Goal: Navigation & Orientation: Find specific page/section

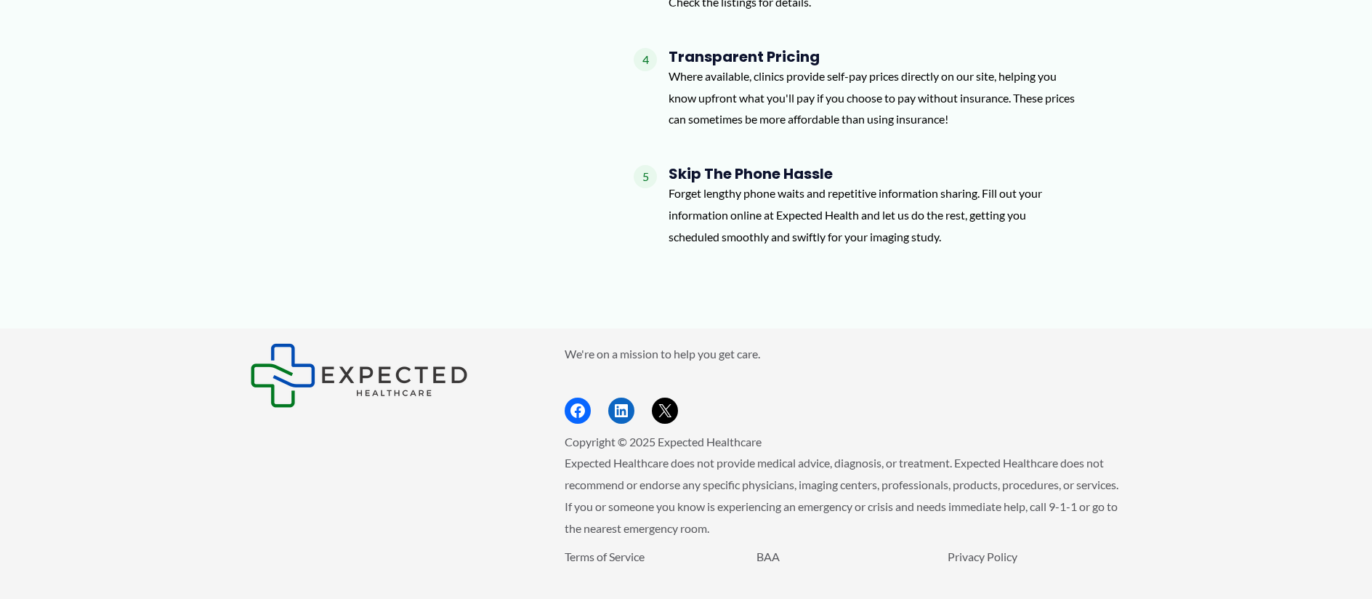
scroll to position [1248, 0]
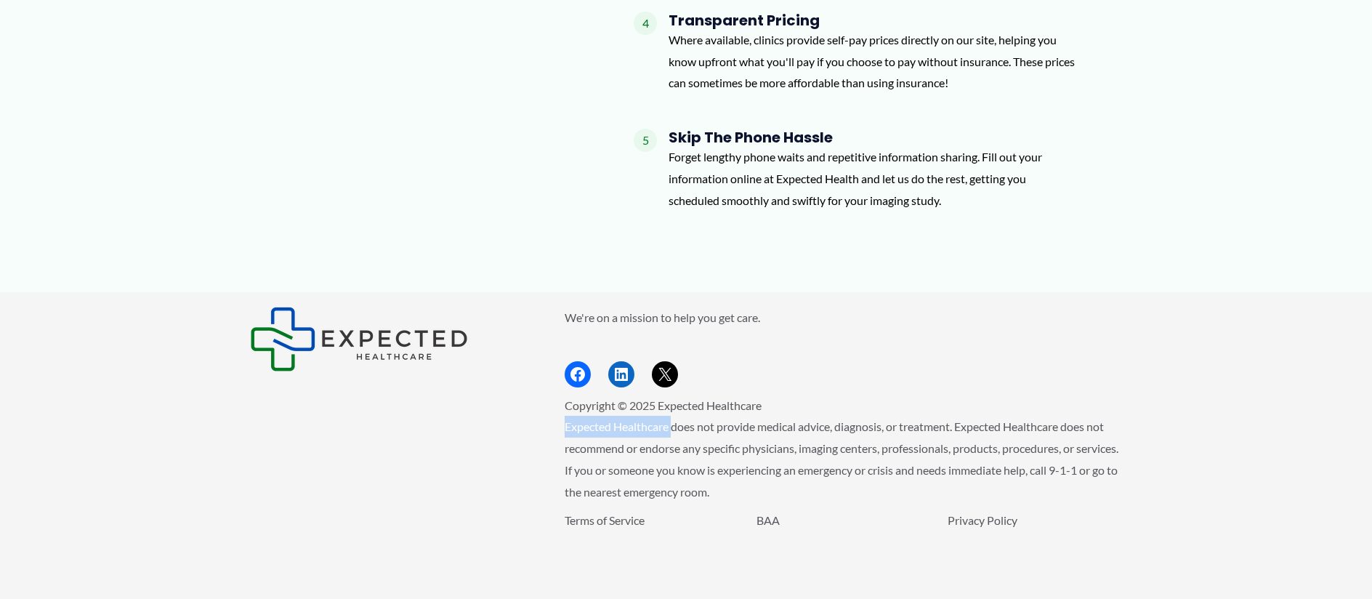
drag, startPoint x: 558, startPoint y: 422, endPoint x: 673, endPoint y: 428, distance: 115.0
click at [674, 428] on div "We're on a mission to help you get care. Facebook LinkedIn X Copyright © 2025 E…" at bounding box center [686, 446] width 872 height 278
copy span "Expected Healthcare"
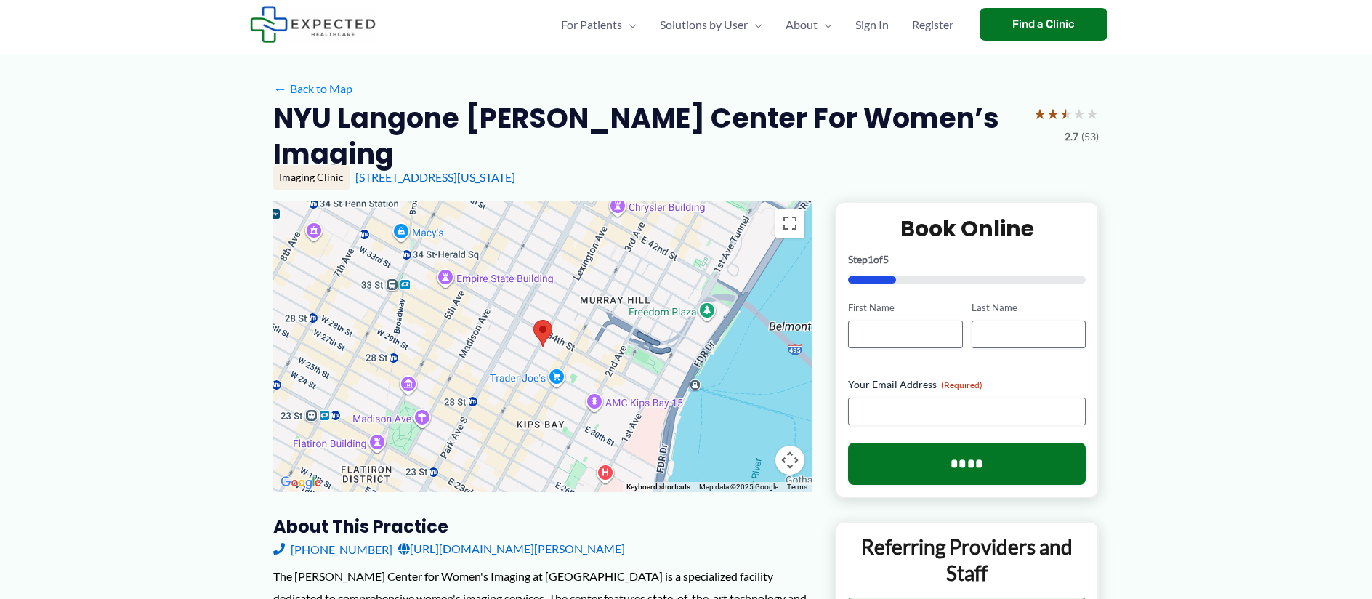
scroll to position [0, 0]
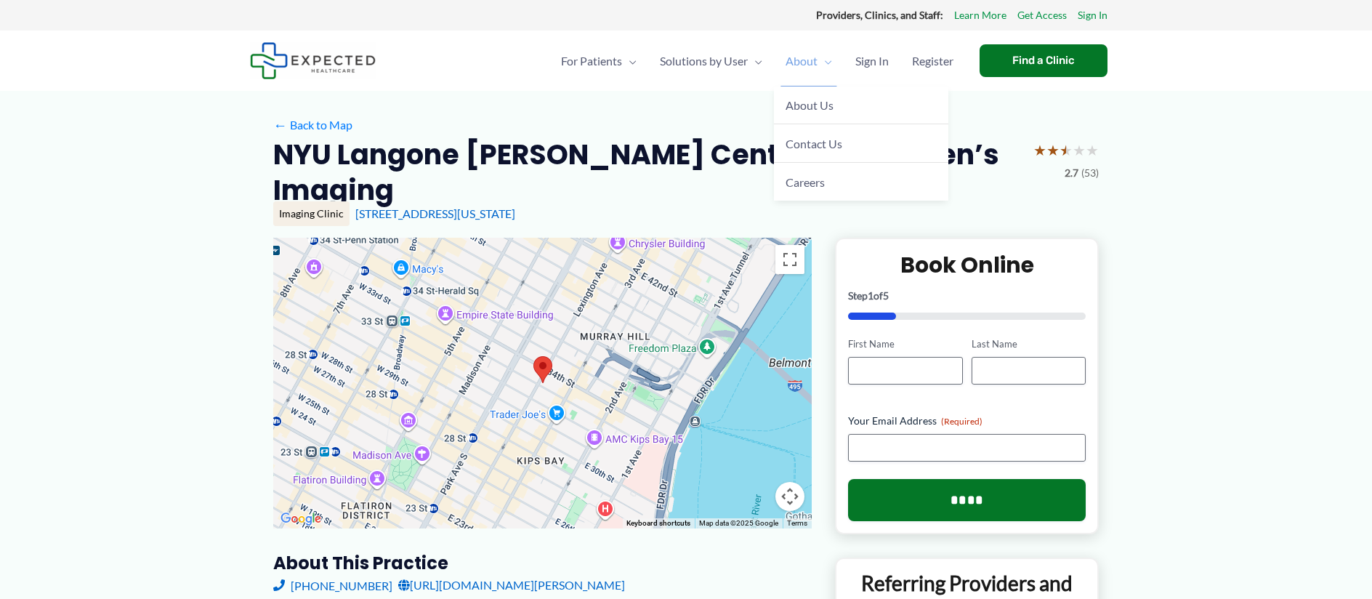
click at [798, 69] on span "About" at bounding box center [802, 61] width 32 height 51
